Goal: Use online tool/utility: Utilize a website feature to perform a specific function

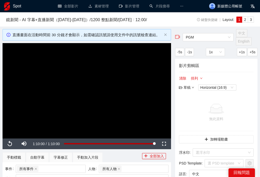
scroll to position [171, 0]
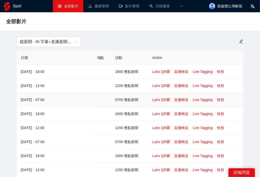
click at [224, 100] on td "Larix QR 直播轉送 Live Tagging 快剪" at bounding box center [195, 100] width 95 height 14
click at [221, 100] on link "快剪" at bounding box center [220, 99] width 7 height 4
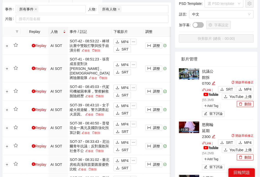
scroll to position [188, 0]
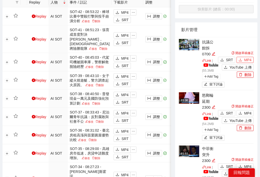
click at [245, 60] on span "MP4" at bounding box center [247, 60] width 7 height 6
click at [245, 113] on span "MP4" at bounding box center [247, 113] width 7 height 6
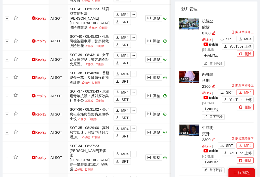
scroll to position [235, 0]
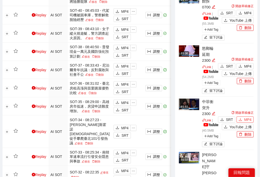
click at [247, 118] on span "MP4" at bounding box center [247, 119] width 7 height 6
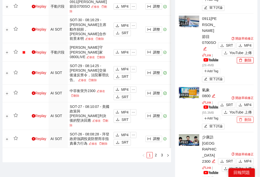
scroll to position [471, 0]
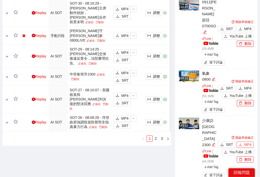
click at [251, 141] on span "MP4" at bounding box center [247, 144] width 7 height 6
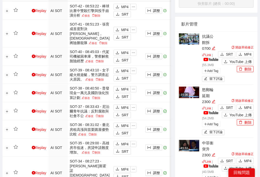
scroll to position [194, 0]
